Goal: Ask a question

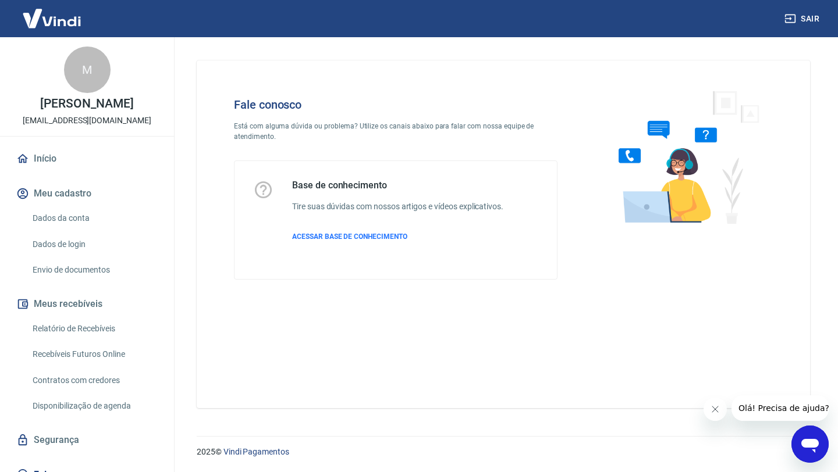
click at [403, 109] on h4 "Fale conosco" at bounding box center [395, 105] width 323 height 14
click at [801, 439] on icon "Abrir janela de mensagens" at bounding box center [809, 444] width 21 height 21
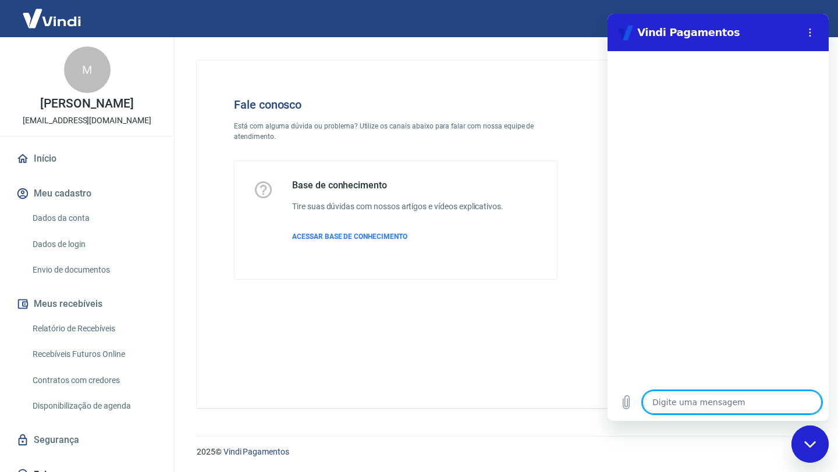
click at [403, 332] on div "Fale conosco Está com alguma dúvida ou problema? Utilize os canais abaixo para …" at bounding box center [503, 235] width 613 height 348
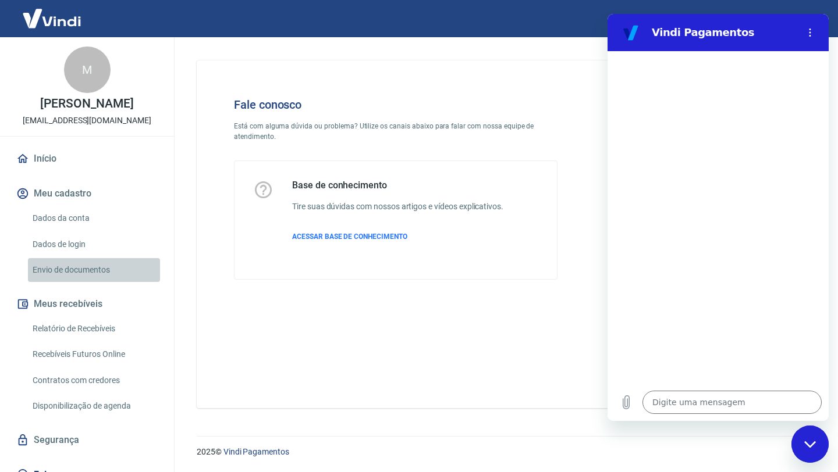
click at [109, 282] on link "Envio de documentos" at bounding box center [94, 270] width 132 height 24
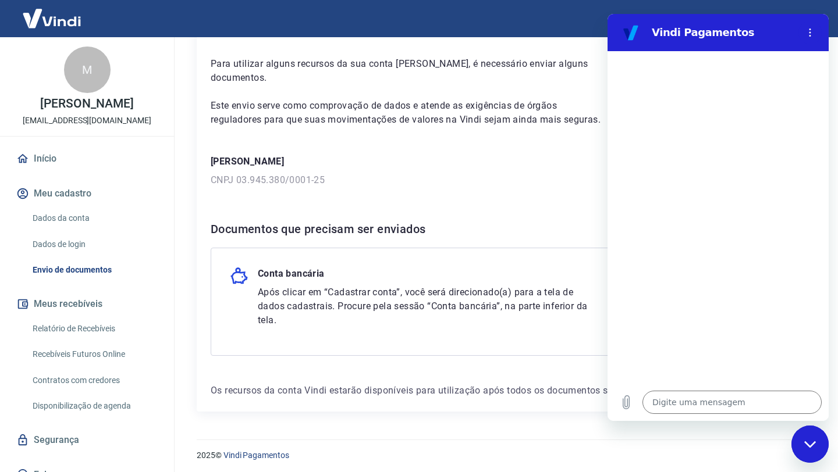
scroll to position [66, 0]
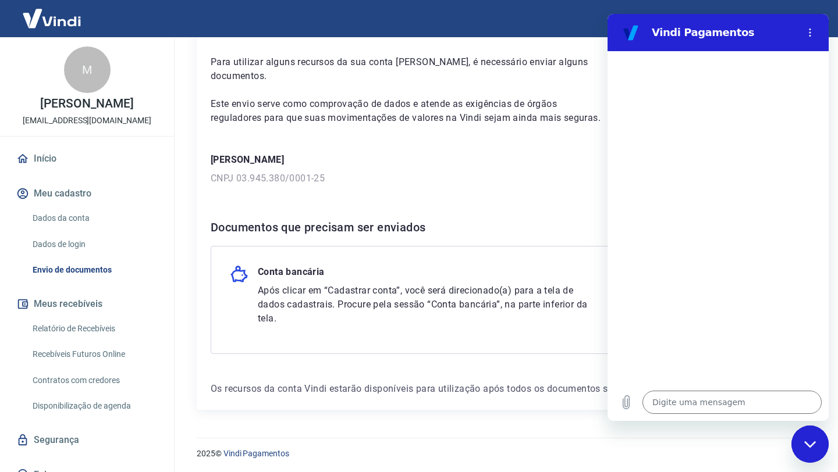
click at [385, 297] on p "Após clicar em “Cadastrar conta”, você será direcionado(a) para a tela de dados…" at bounding box center [426, 305] width 337 height 42
click at [809, 441] on icon "Fechar janela de mensagens" at bounding box center [810, 445] width 12 height 8
type textarea "x"
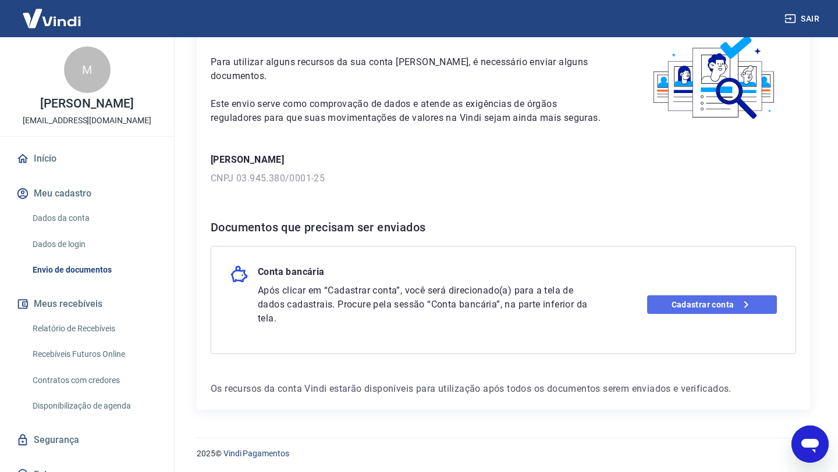
click at [702, 301] on link "Cadastrar conta" at bounding box center [712, 305] width 130 height 19
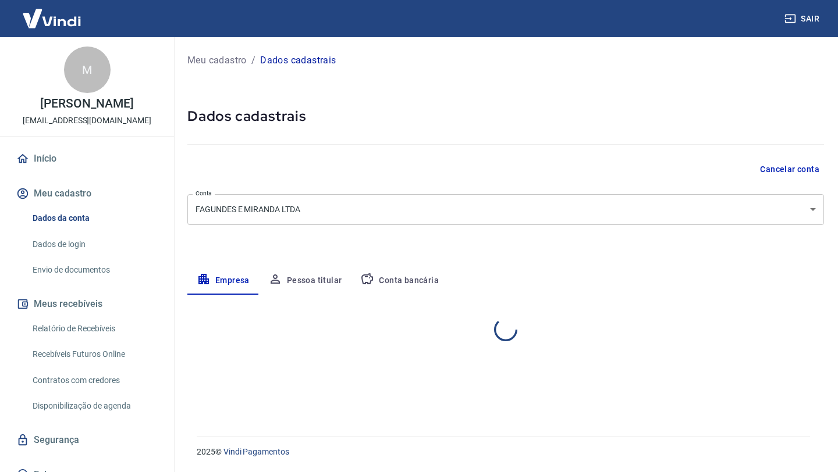
select select "PR"
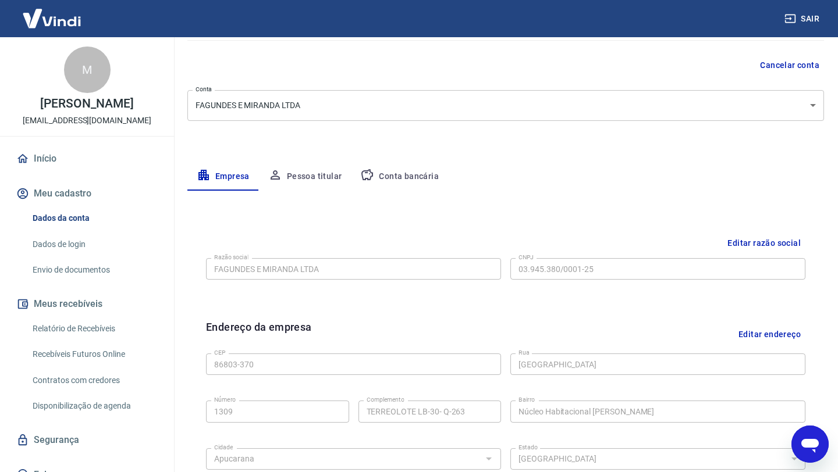
scroll to position [103, 0]
click at [396, 177] on button "Conta bancária" at bounding box center [399, 178] width 97 height 28
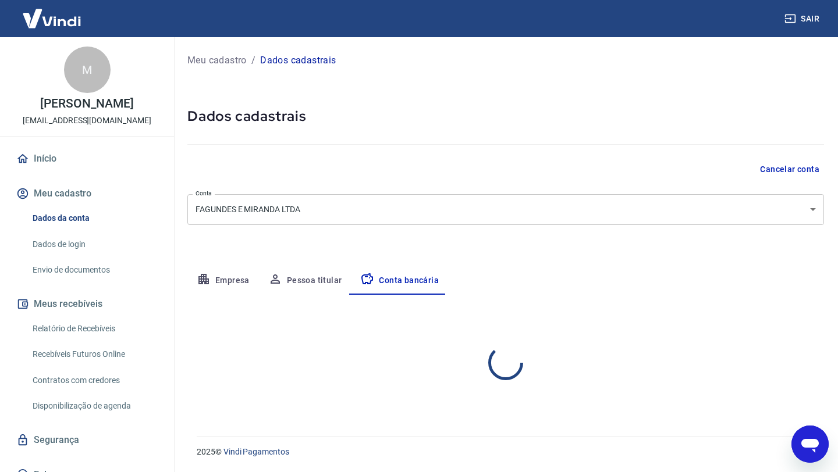
scroll to position [0, 0]
select select "1"
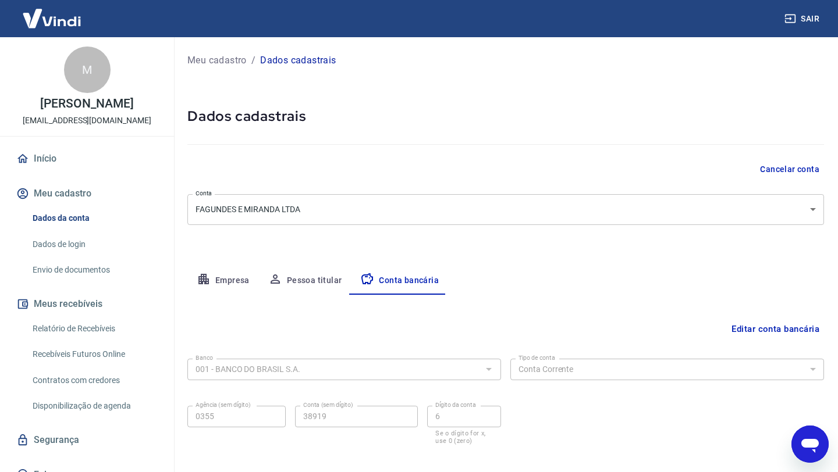
scroll to position [58, 0]
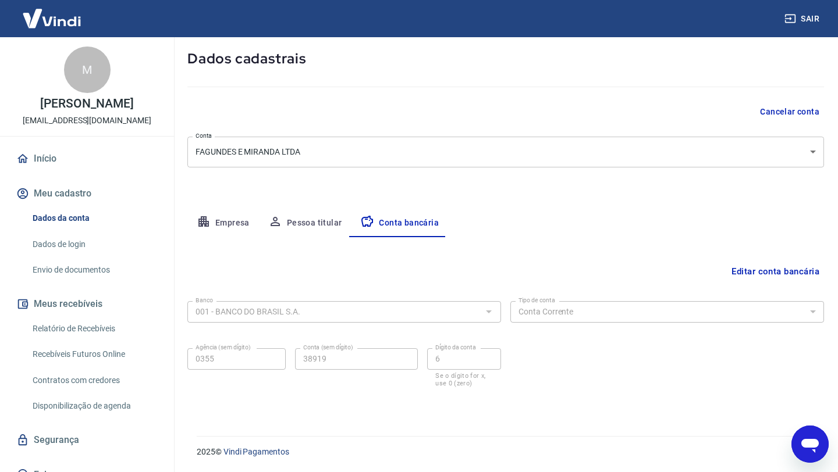
click at [309, 224] on button "Pessoa titular" at bounding box center [305, 223] width 93 height 28
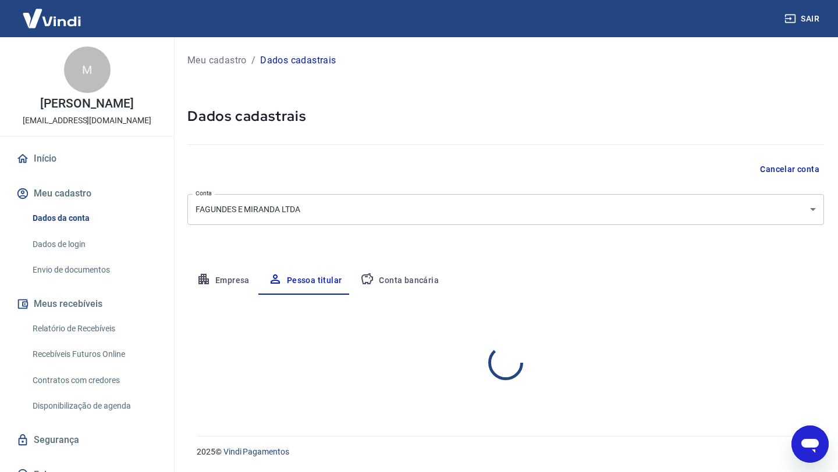
scroll to position [0, 0]
click at [396, 277] on button "Conta bancária" at bounding box center [399, 281] width 97 height 28
select select "1"
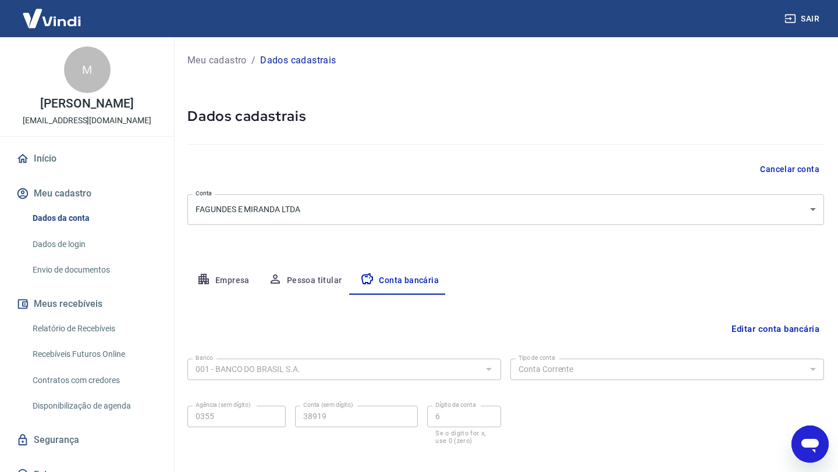
click at [91, 282] on link "Envio de documentos" at bounding box center [94, 270] width 132 height 24
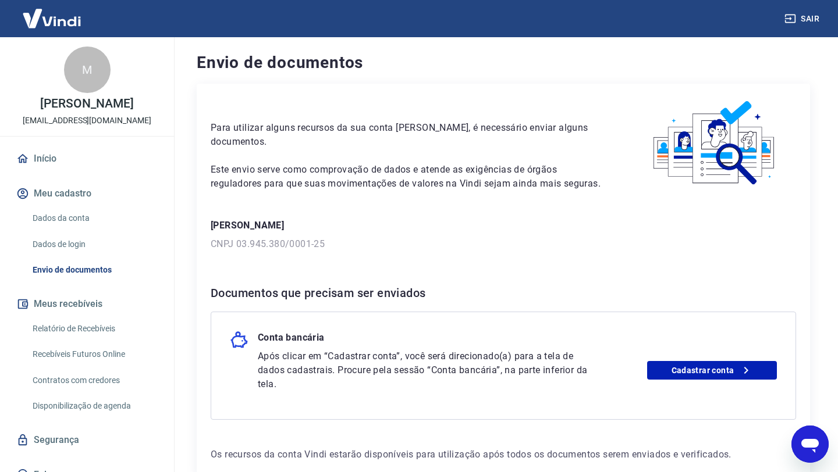
scroll to position [66, 0]
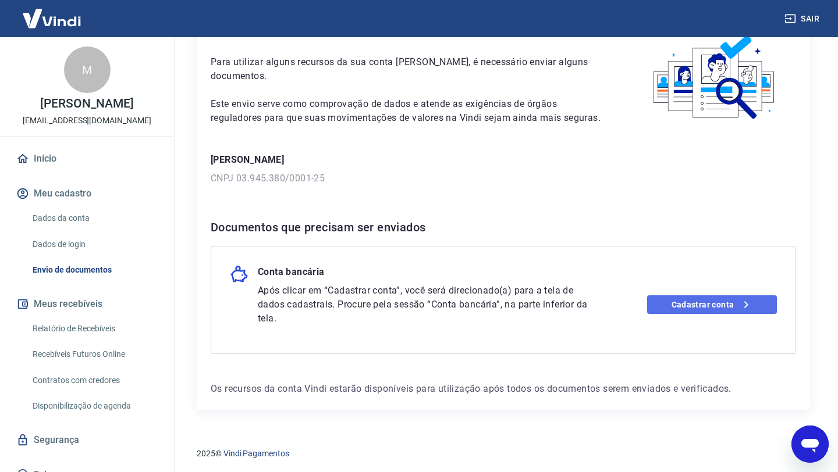
click at [739, 304] on icon at bounding box center [746, 305] width 14 height 14
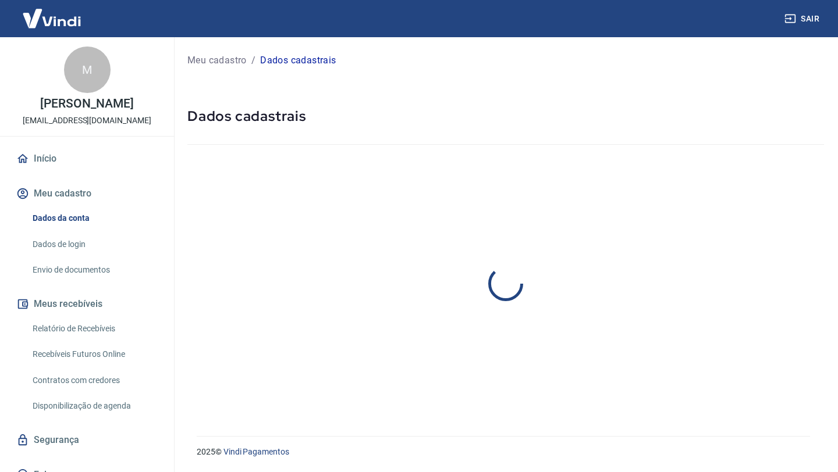
select select "PR"
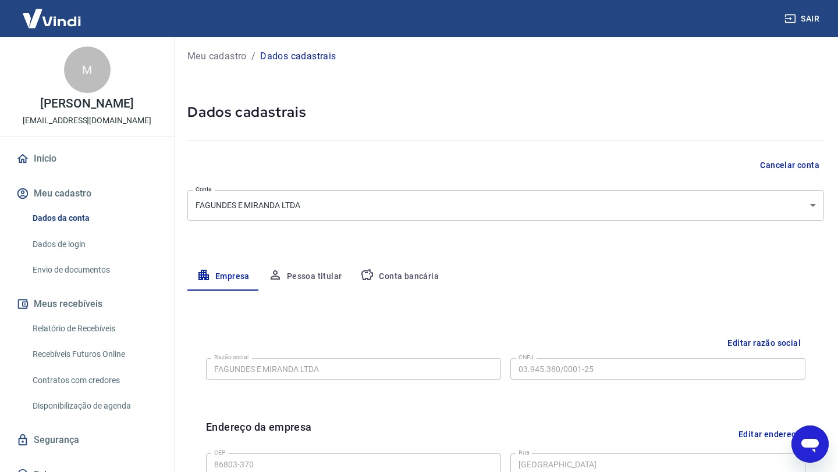
scroll to position [3, 0]
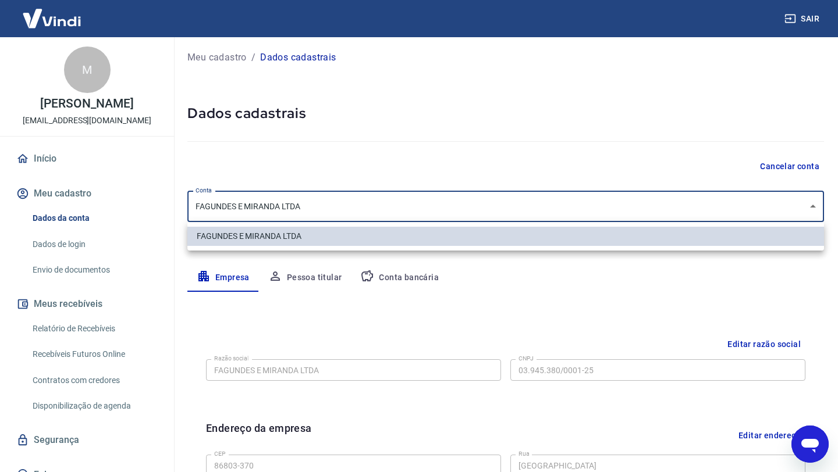
click at [570, 212] on body "Sair M Matheus Henrique de Miranda usorestritoman@gmail.com Início Meu cadastro…" at bounding box center [419, 233] width 838 height 472
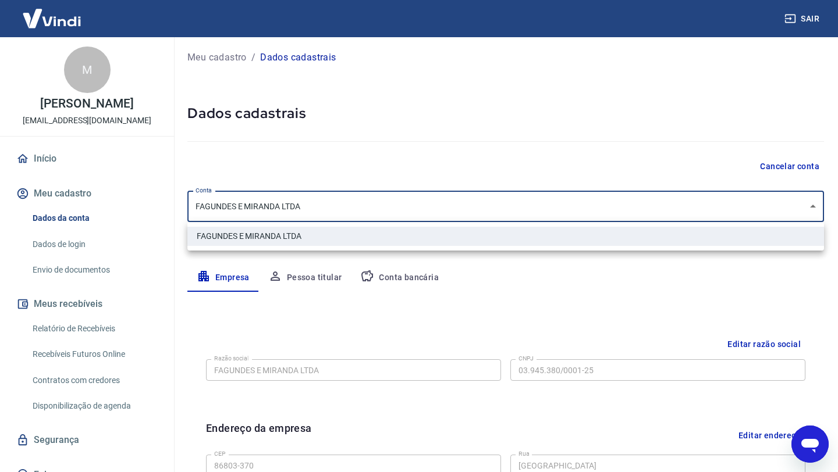
click at [570, 212] on div at bounding box center [419, 236] width 838 height 472
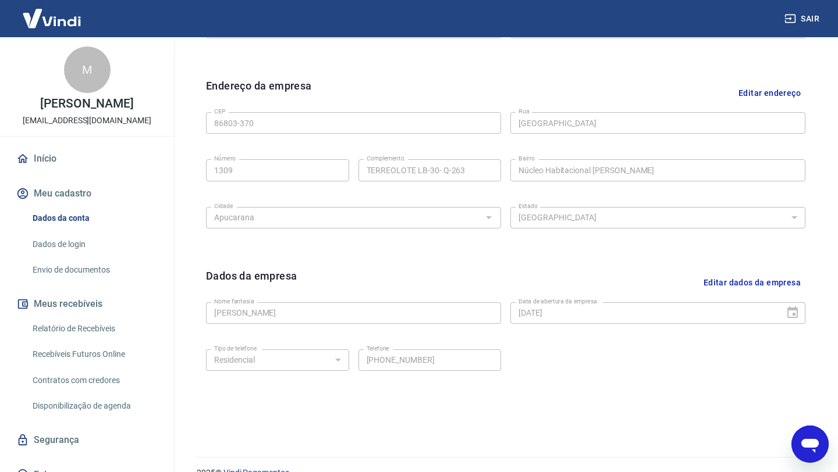
scroll to position [341, 0]
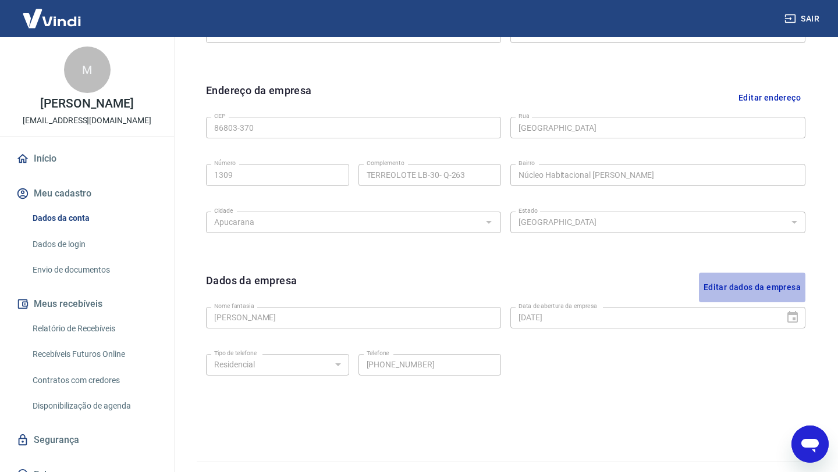
click at [760, 291] on button "Editar dados da empresa" at bounding box center [752, 288] width 106 height 30
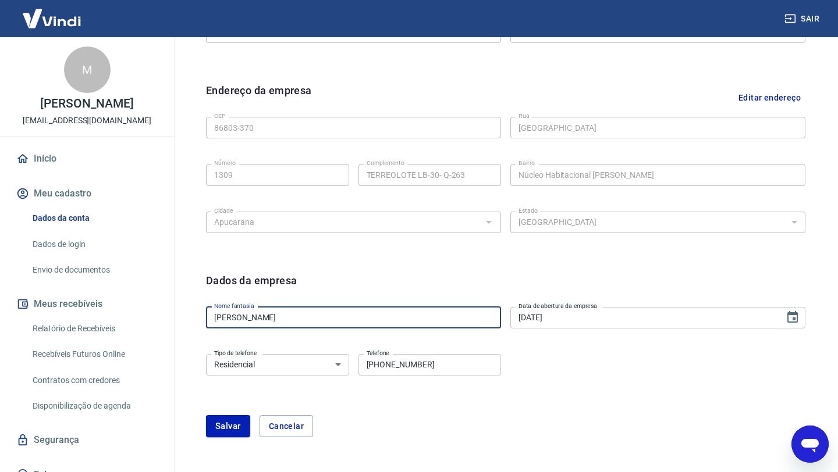
drag, startPoint x: 378, startPoint y: 321, endPoint x: 125, endPoint y: 293, distance: 254.6
type input "Uso Restrito"
click at [242, 352] on label "Tipo de telefone" at bounding box center [235, 353] width 42 height 9
click at [242, 354] on select "Residencial Comercial" at bounding box center [277, 365] width 143 height 22
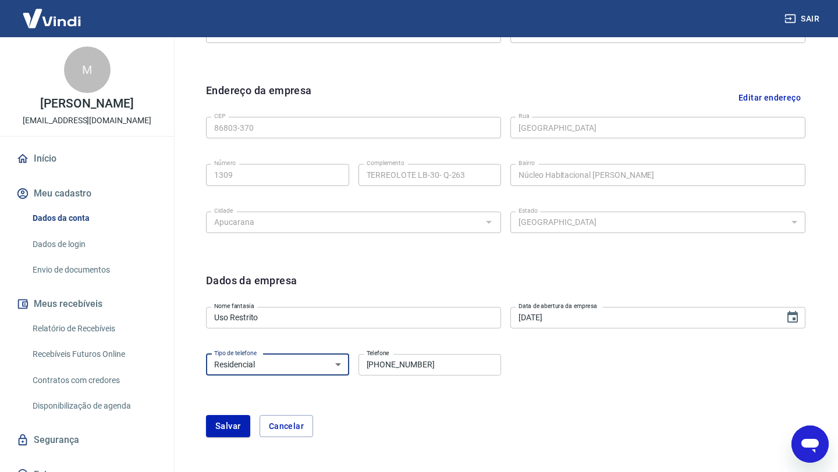
click at [241, 363] on select "Residencial Comercial" at bounding box center [277, 365] width 143 height 22
click at [225, 428] on button "Salvar" at bounding box center [228, 426] width 44 height 22
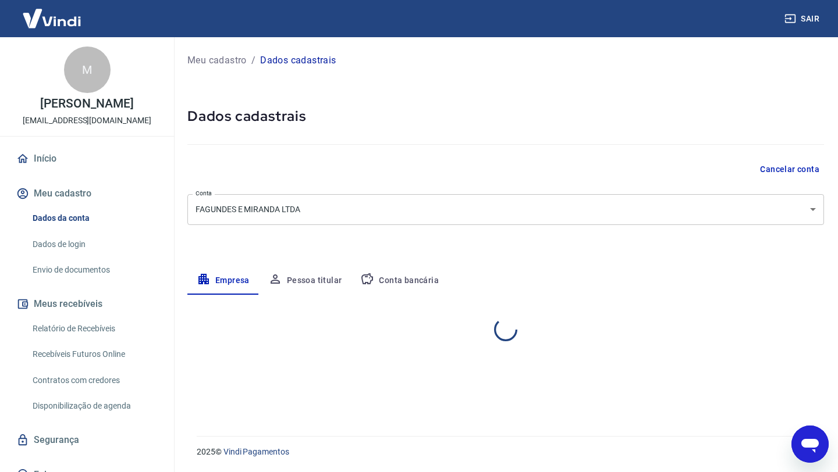
select select "PR"
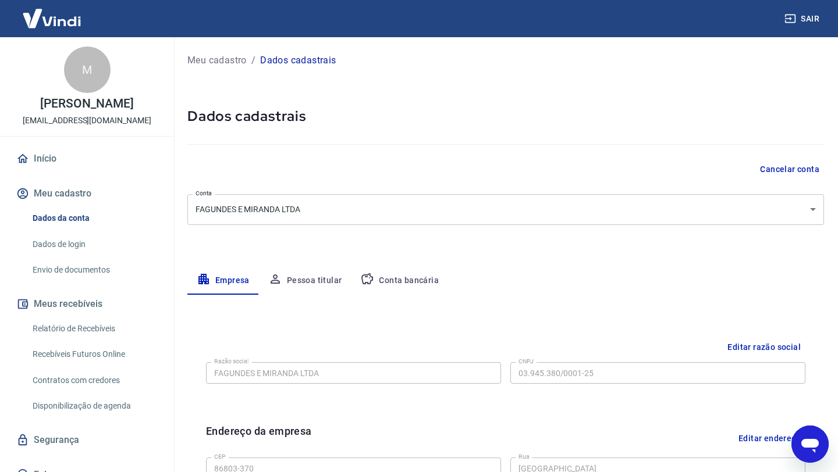
click at [297, 278] on button "Pessoa titular" at bounding box center [305, 281] width 93 height 28
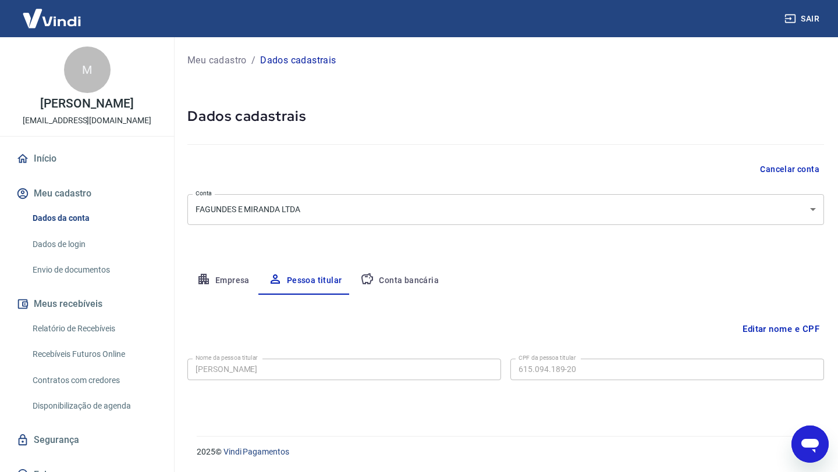
click at [392, 274] on button "Conta bancária" at bounding box center [399, 281] width 97 height 28
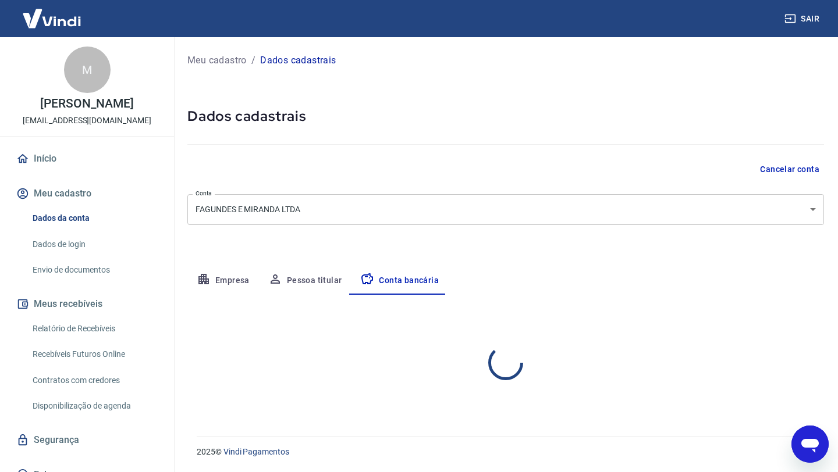
select select "1"
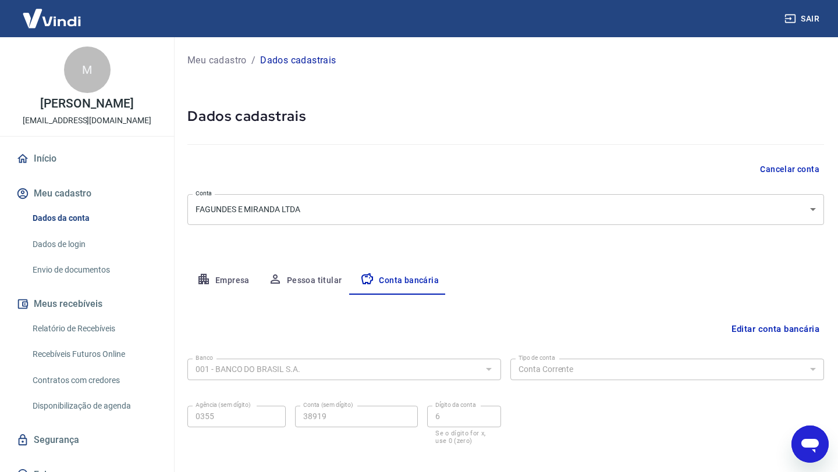
scroll to position [58, 0]
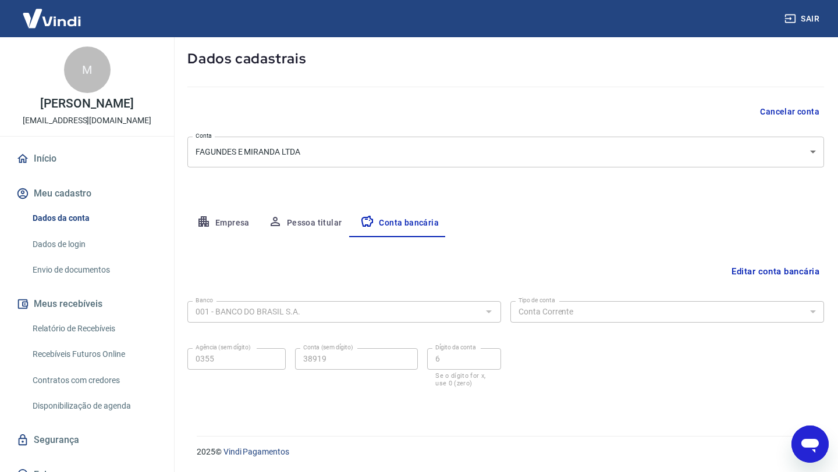
click at [633, 403] on form "Banco 001 - BANCO DO BRASIL S.A. Banco Tipo de conta Conta Corrente Conta Poupa…" at bounding box center [505, 353] width 636 height 112
click at [764, 273] on button "Editar conta bancária" at bounding box center [775, 272] width 97 height 22
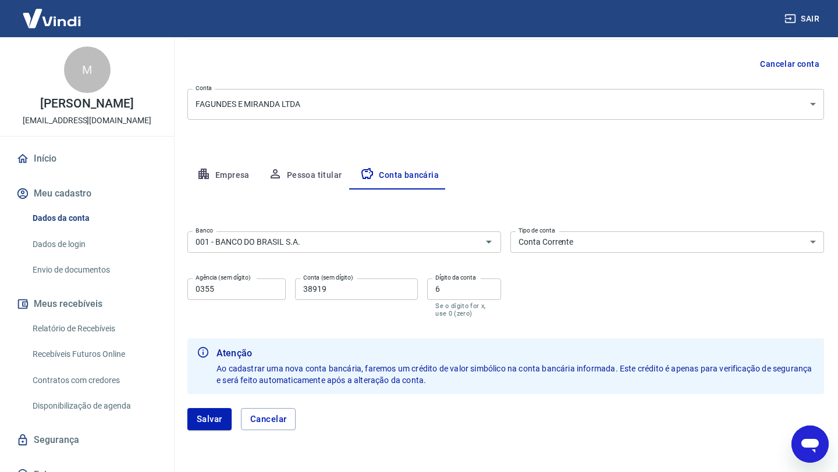
scroll to position [141, 0]
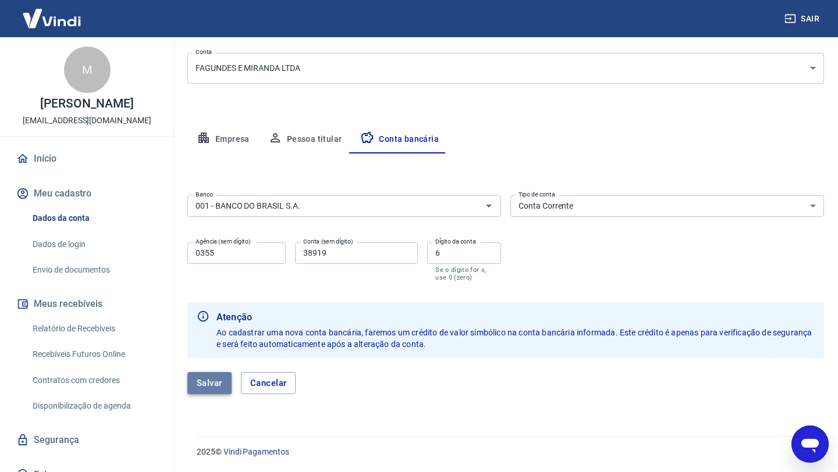
click at [216, 382] on button "Salvar" at bounding box center [209, 383] width 44 height 22
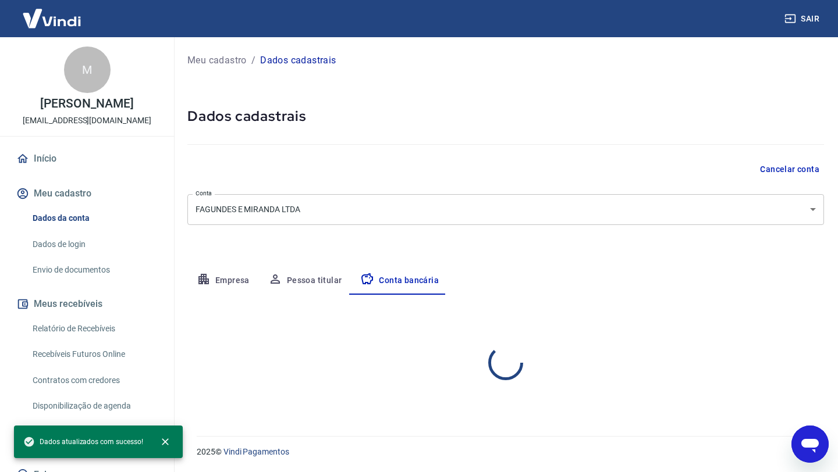
select select "1"
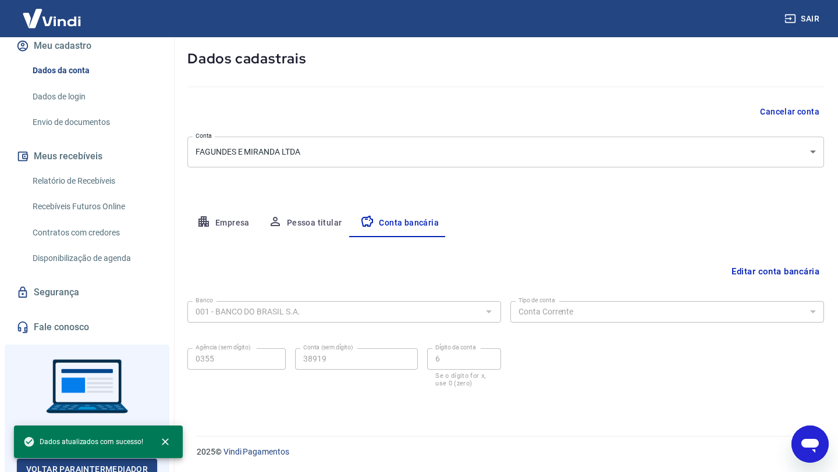
scroll to position [172, 0]
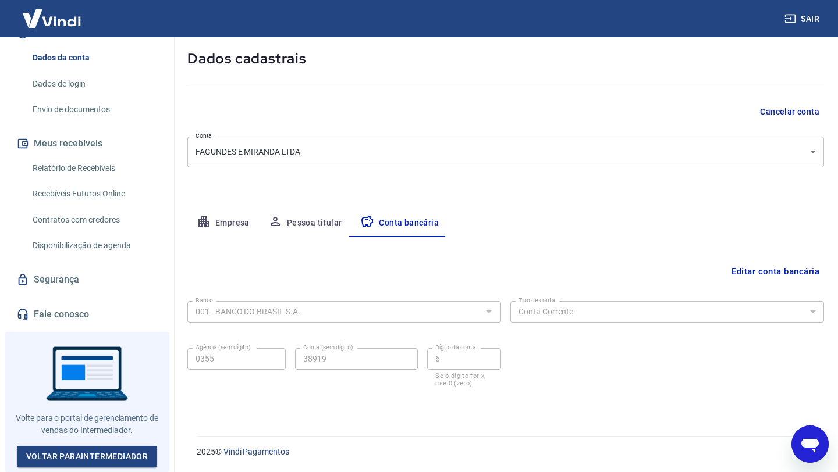
click at [52, 307] on link "Fale conosco" at bounding box center [87, 315] width 146 height 26
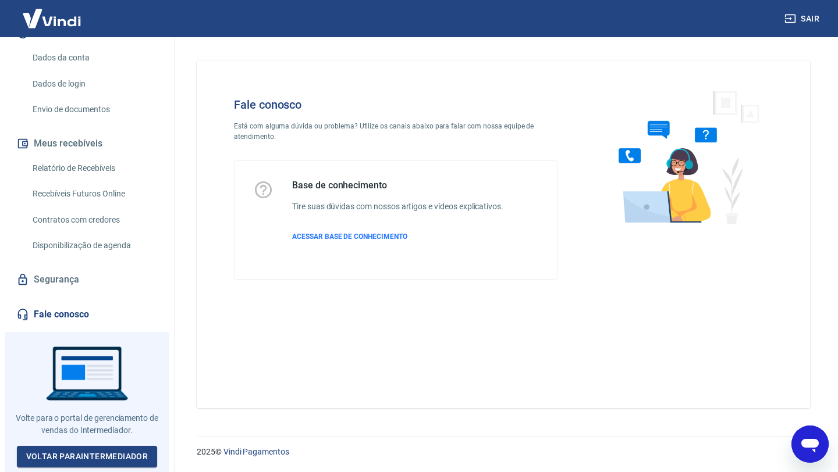
click at [469, 350] on div "Fale conosco Está com alguma dúvida ou problema? Utilize os canais abaixo para …" at bounding box center [503, 235] width 613 height 348
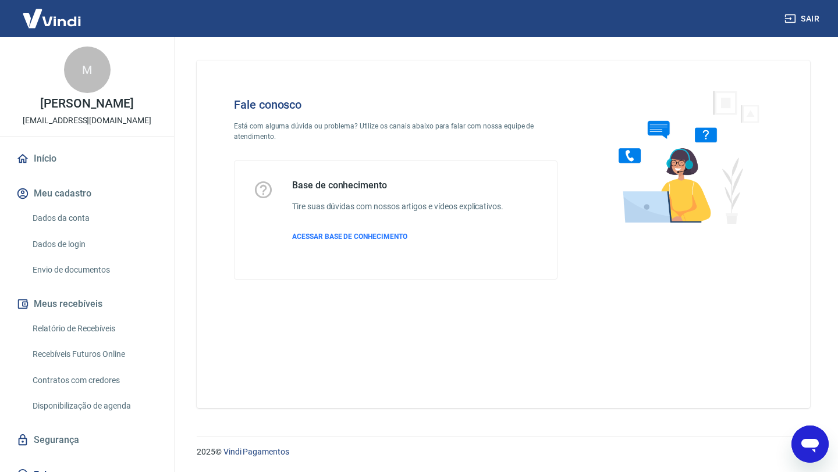
scroll to position [114, 0]
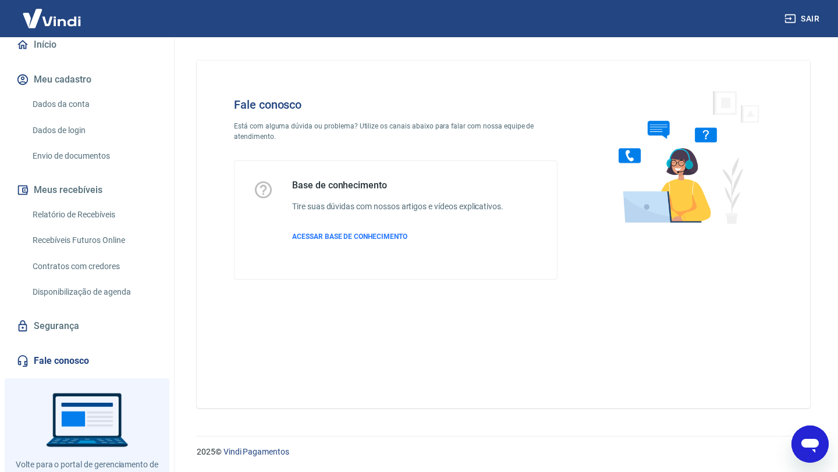
click at [80, 163] on link "Envio de documentos" at bounding box center [94, 156] width 132 height 24
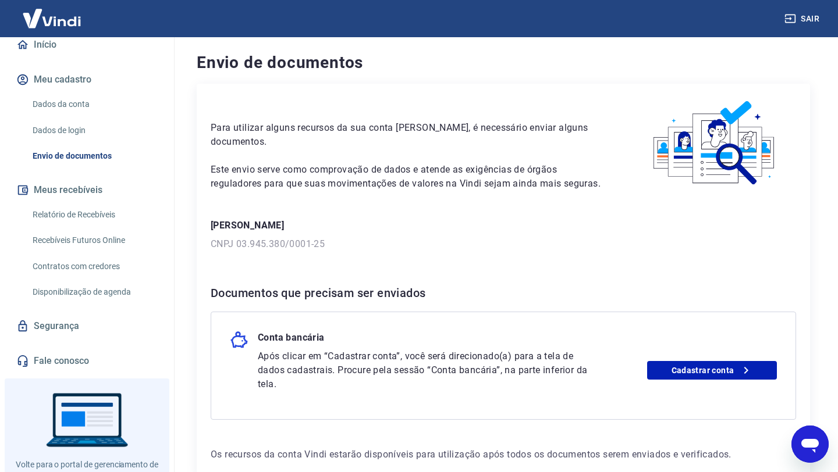
scroll to position [66, 0]
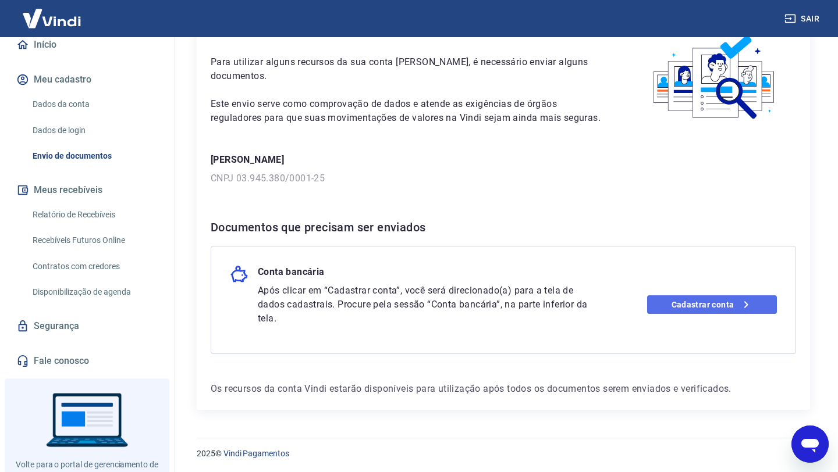
click at [680, 299] on link "Cadastrar conta" at bounding box center [712, 305] width 130 height 19
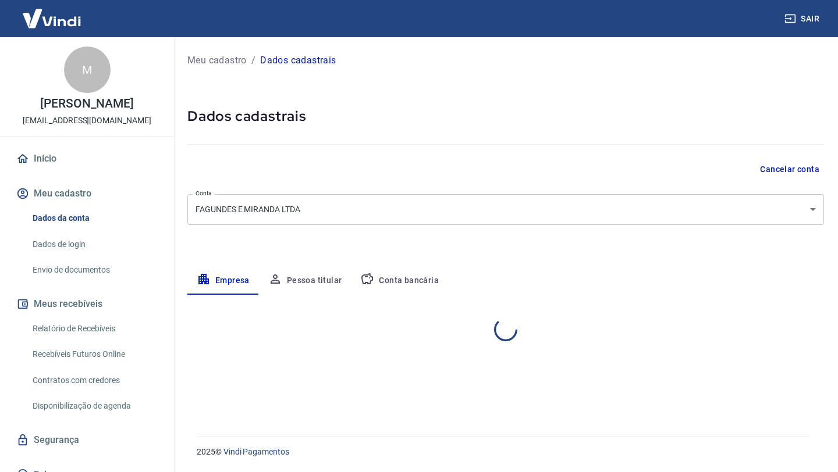
select select "PR"
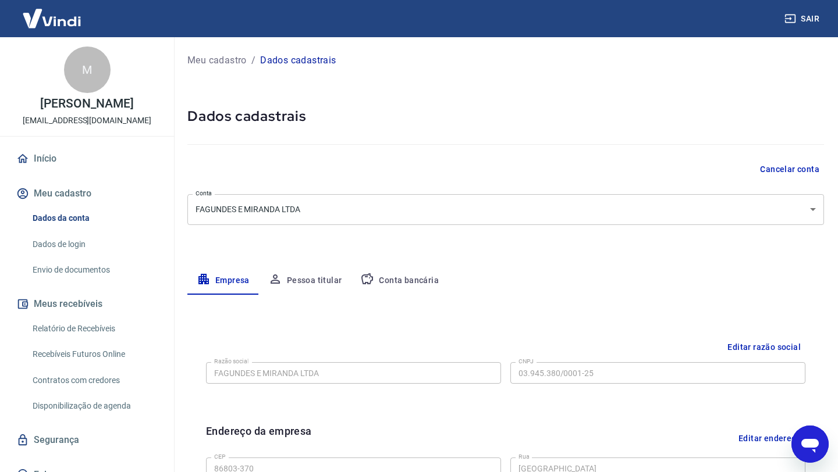
click at [433, 275] on button "Conta bancária" at bounding box center [399, 281] width 97 height 28
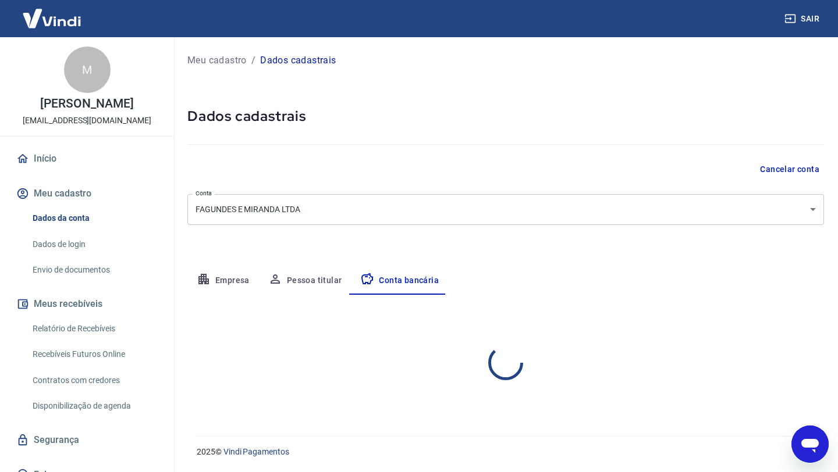
select select "1"
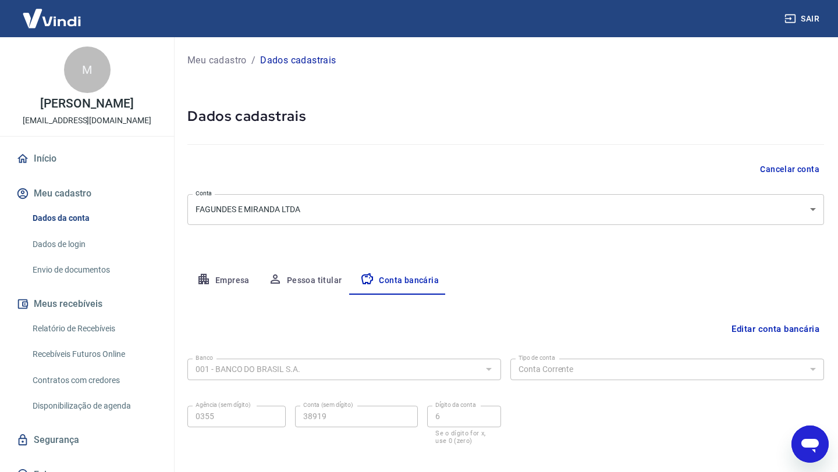
scroll to position [58, 0]
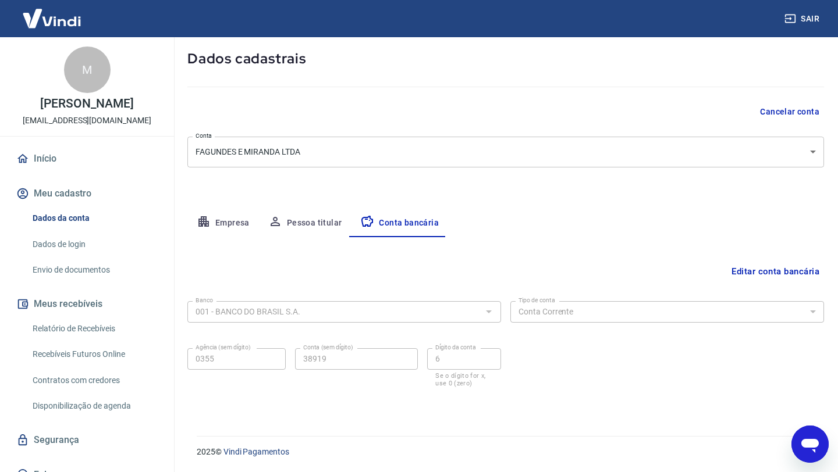
click at [596, 372] on div "Banco 001 - BANCO DO BRASIL S.A. Banco Tipo de conta Conta Corrente Conta Poupa…" at bounding box center [505, 343] width 636 height 93
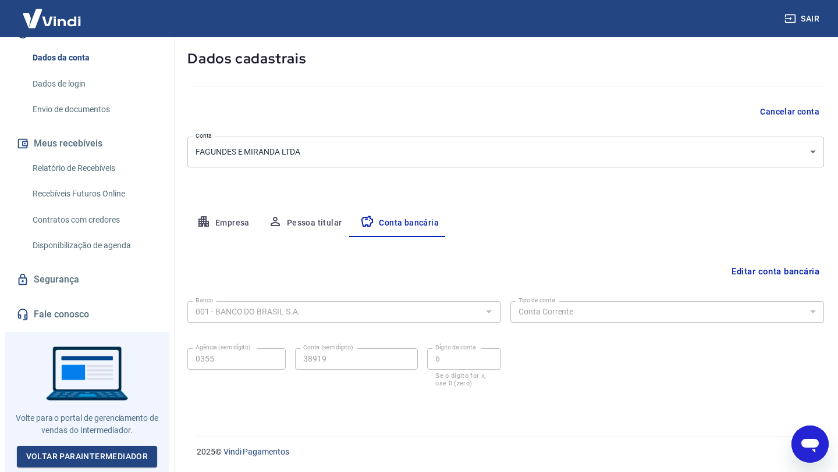
click at [94, 314] on link "Fale conosco" at bounding box center [87, 315] width 146 height 26
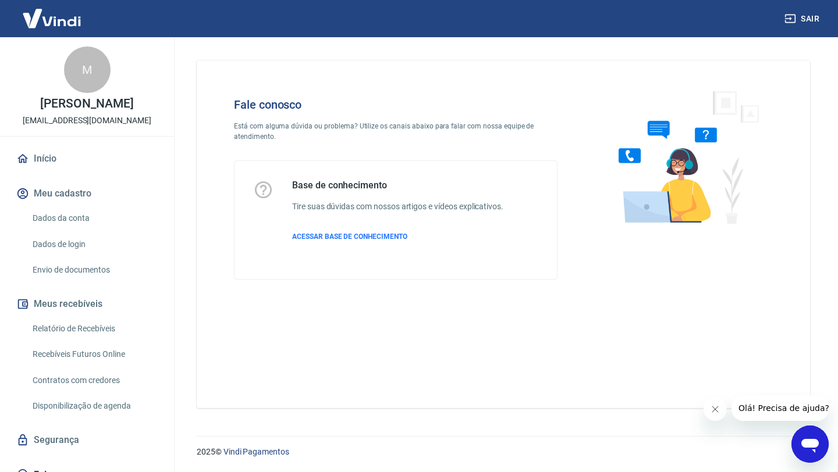
click at [816, 453] on icon "Abrir janela de mensagens" at bounding box center [809, 444] width 21 height 21
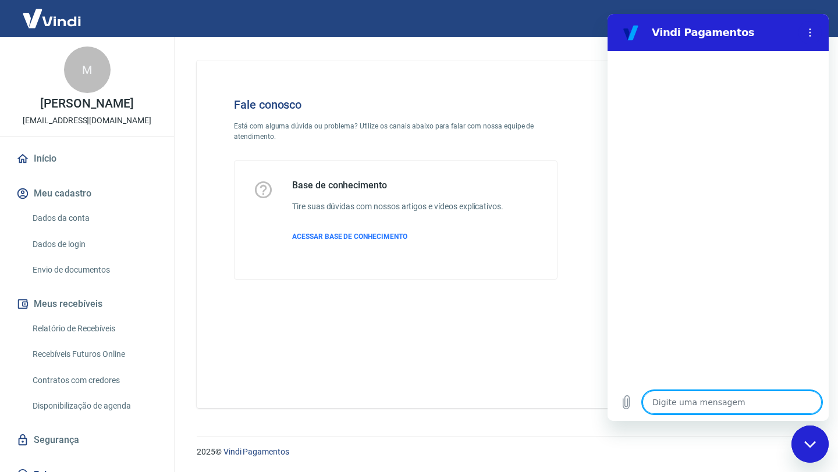
type textarea "c"
type textarea "x"
type textarea "co"
type textarea "x"
type textarea "com"
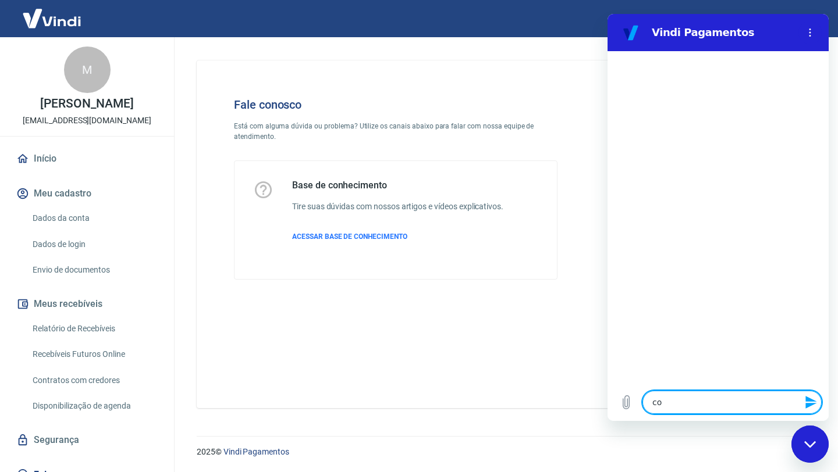
type textarea "x"
type textarea "como"
type textarea "x"
type textarea "como"
type textarea "x"
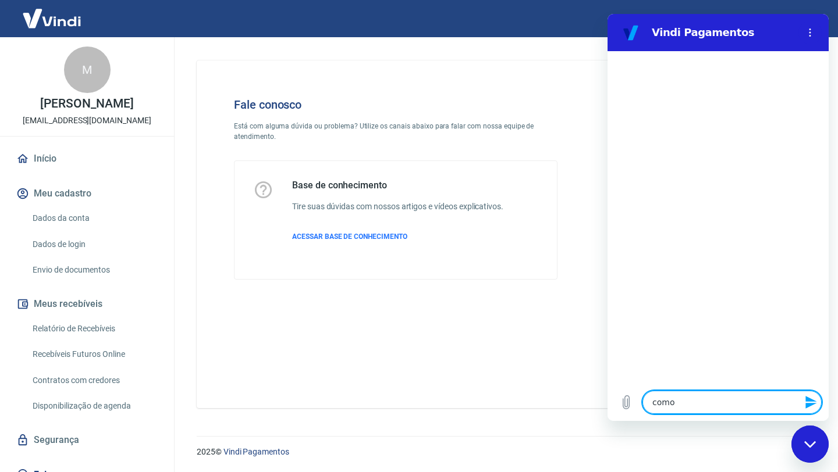
type textarea "como a"
type textarea "x"
type textarea "como ab"
type textarea "x"
type textarea "como abr"
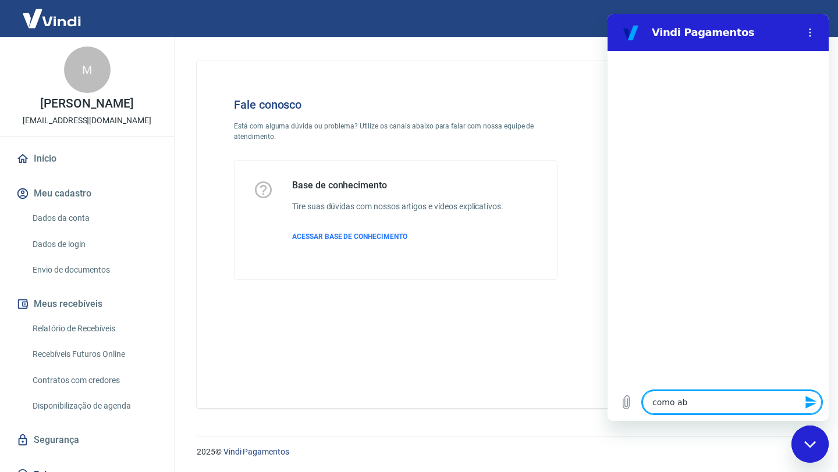
type textarea "x"
type textarea "como abro"
type textarea "x"
type textarea "como abro"
type textarea "x"
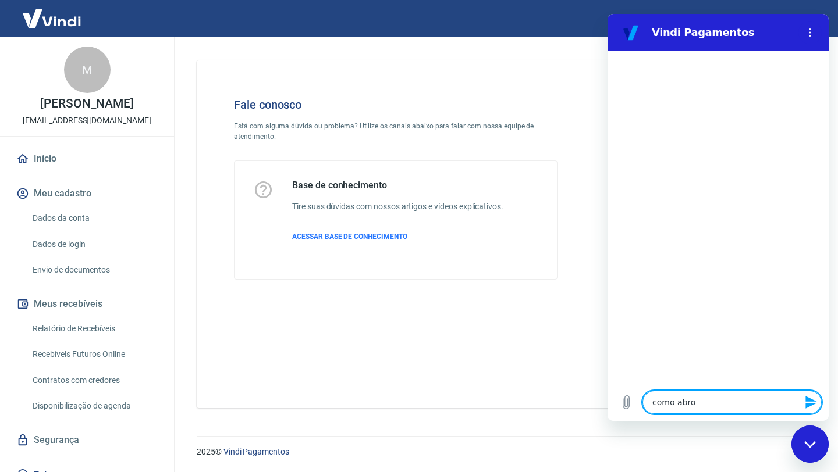
type textarea "como abro u"
type textarea "x"
type textarea "como abro um"
type textarea "x"
type textarea "como abro um"
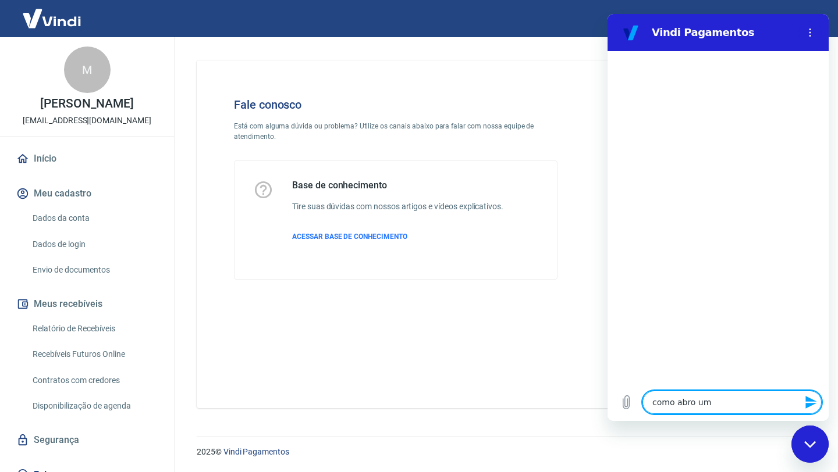
type textarea "x"
type textarea "como abro um c"
type textarea "x"
type textarea "como abro um ch"
type textarea "x"
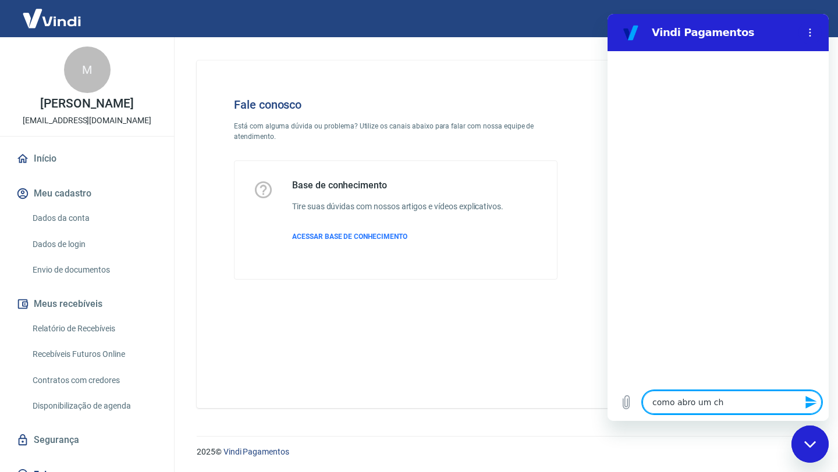
type textarea "como abro um cha"
type textarea "x"
type textarea "como abro um cham"
type textarea "x"
type textarea "como abro um chama"
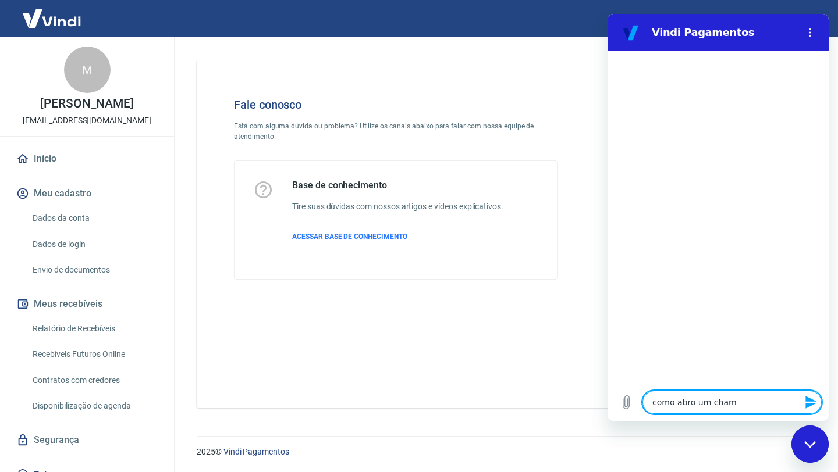
type textarea "x"
type textarea "como abro um chamad"
type textarea "x"
type textarea "como abro um chamado"
type textarea "x"
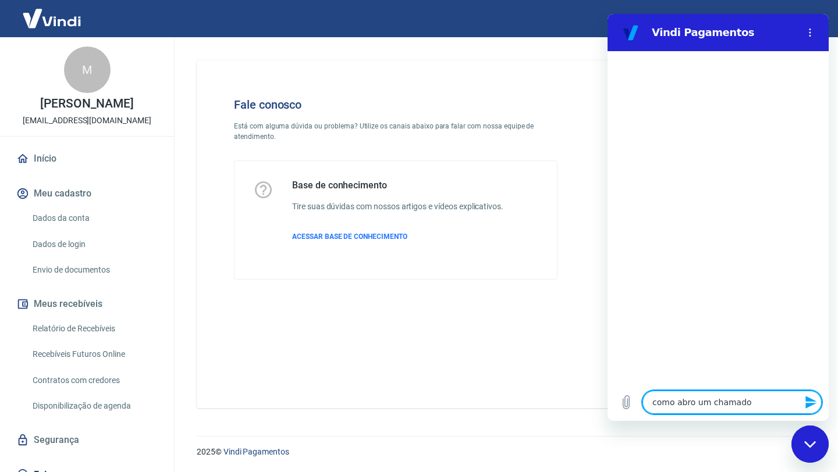
type textarea "como abro um chamado?"
type textarea "x"
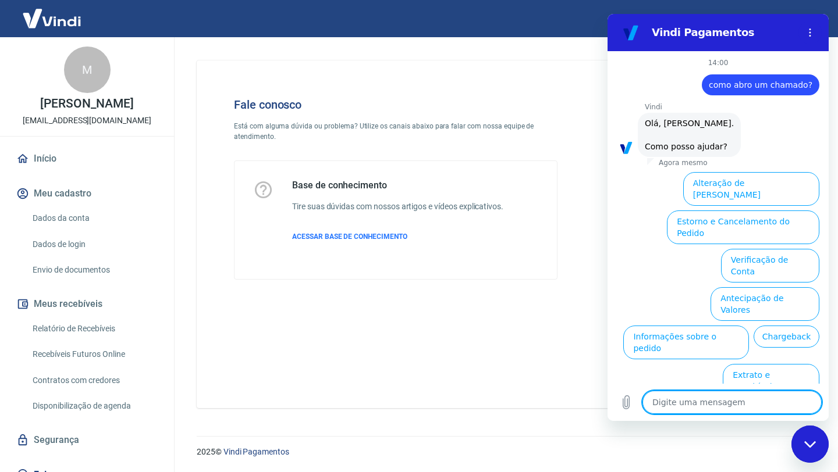
scroll to position [27, 0]
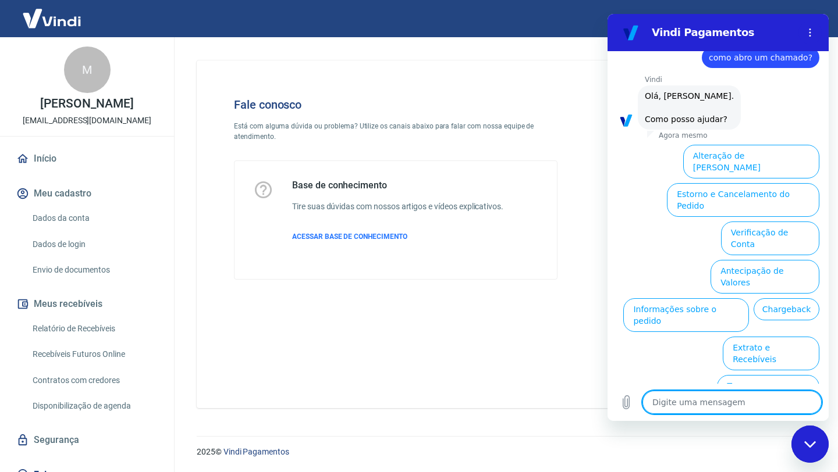
type textarea "x"
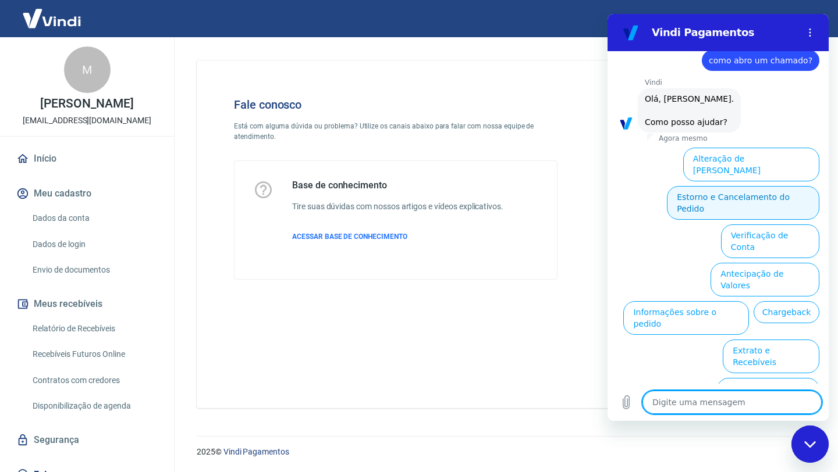
scroll to position [27, 0]
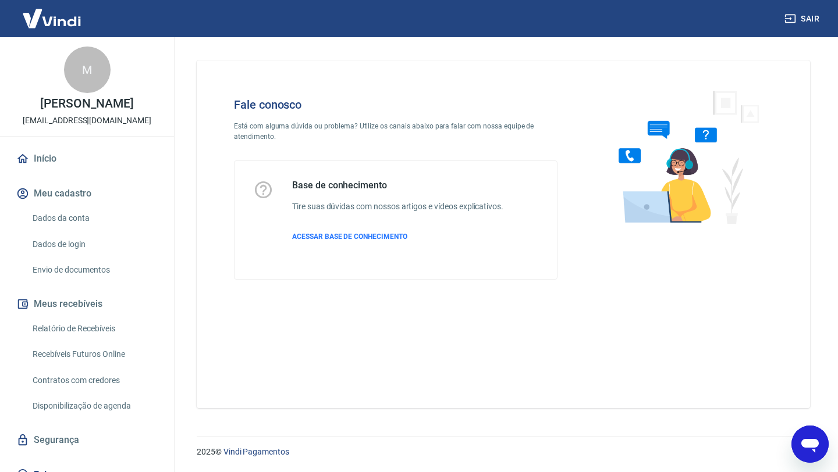
type textarea "x"
